Goal: Entertainment & Leisure: Consume media (video, audio)

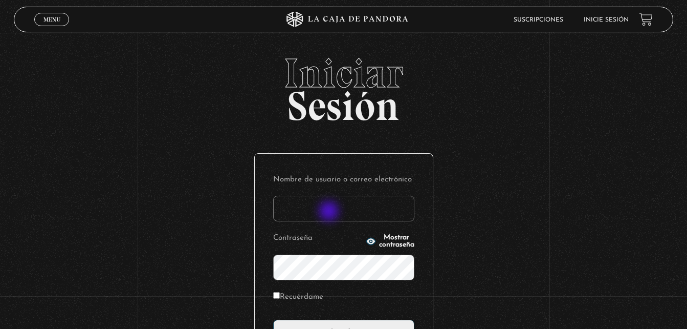
click at [330, 212] on input "Nombre de usuario o correo electrónico" at bounding box center [343, 209] width 141 height 26
click at [336, 209] on input "[EMAIL_ADDRESS][DOMAIN_NAME]" at bounding box center [343, 209] width 141 height 26
type input "[EMAIL_ADDRESS][DOMAIN_NAME]"
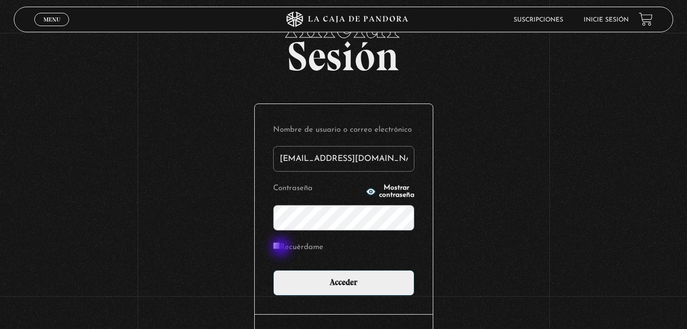
click at [280, 246] on input "Recuérdame" at bounding box center [276, 245] width 7 height 7
checkbox input "true"
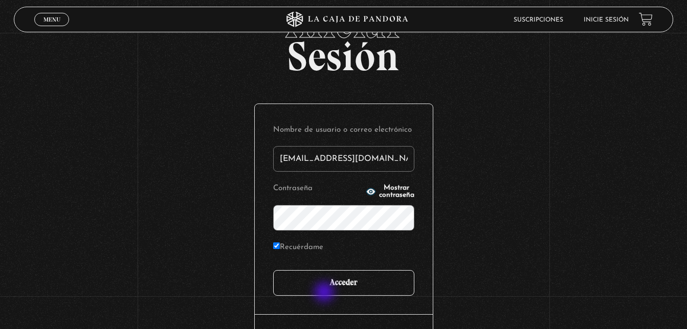
click at [327, 286] on input "Acceder" at bounding box center [343, 283] width 141 height 26
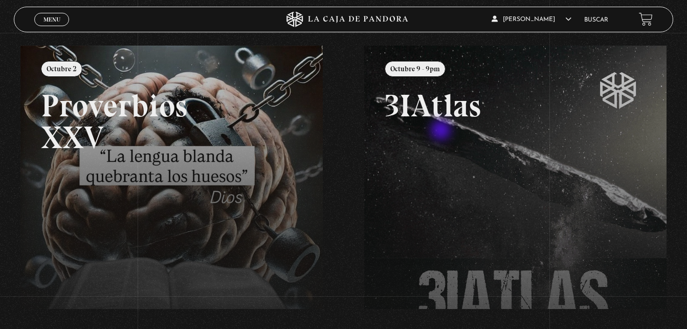
scroll to position [114, 0]
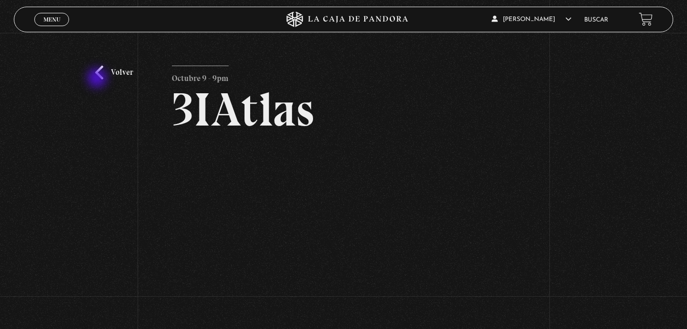
click at [99, 77] on link "Volver" at bounding box center [114, 73] width 38 height 14
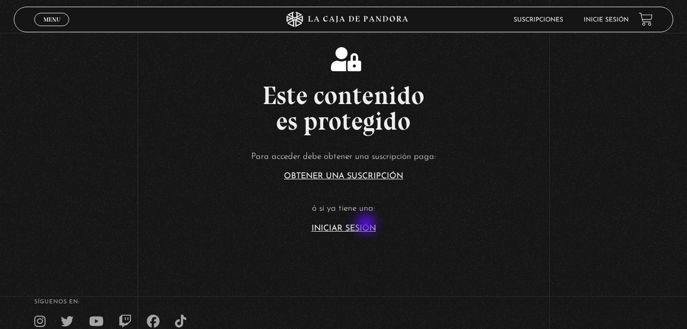
click at [368, 225] on link "Iniciar Sesión" at bounding box center [344, 228] width 64 height 8
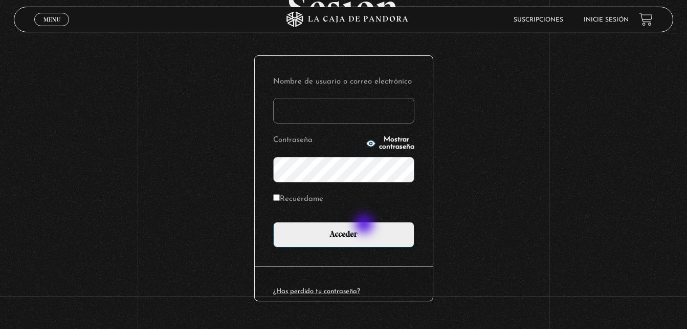
scroll to position [98, 0]
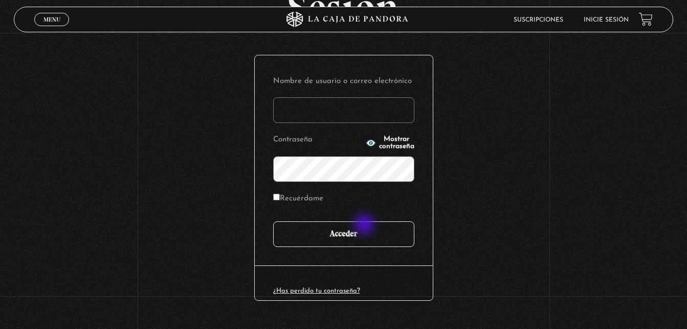
type input "[EMAIL_ADDRESS][DOMAIN_NAME]"
click at [365, 225] on input "Acceder" at bounding box center [343, 234] width 141 height 26
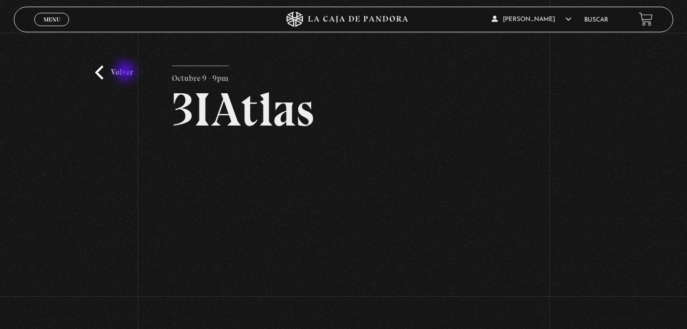
click at [126, 72] on link "Volver" at bounding box center [114, 73] width 38 height 14
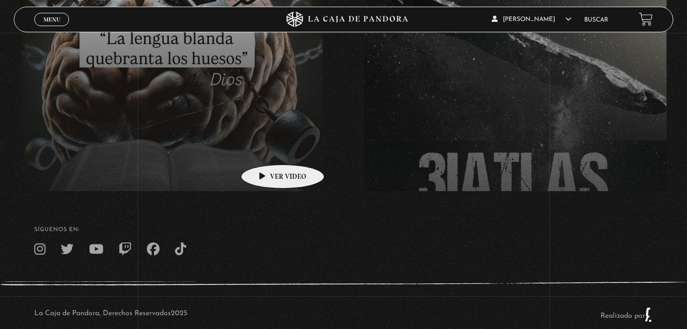
scroll to position [234, 0]
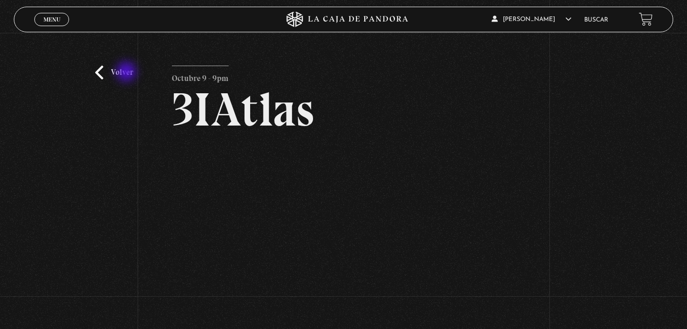
click at [127, 73] on link "Volver" at bounding box center [114, 73] width 38 height 14
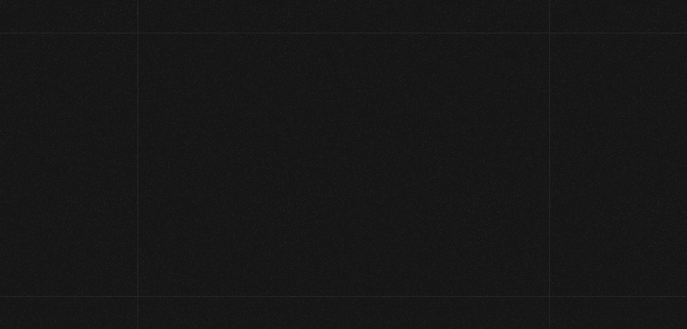
scroll to position [234, 0]
